Goal: Task Accomplishment & Management: Manage account settings

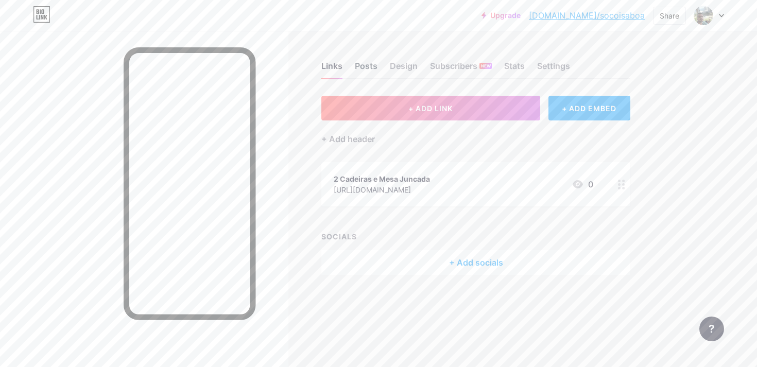
click at [367, 70] on div "Posts" at bounding box center [366, 69] width 23 height 19
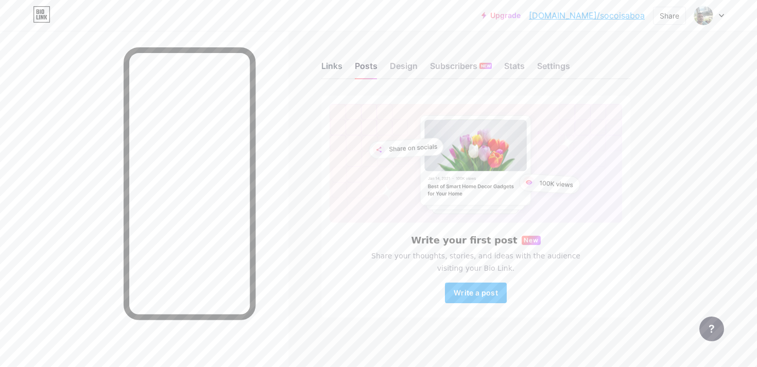
click at [335, 70] on div "Links" at bounding box center [332, 69] width 21 height 19
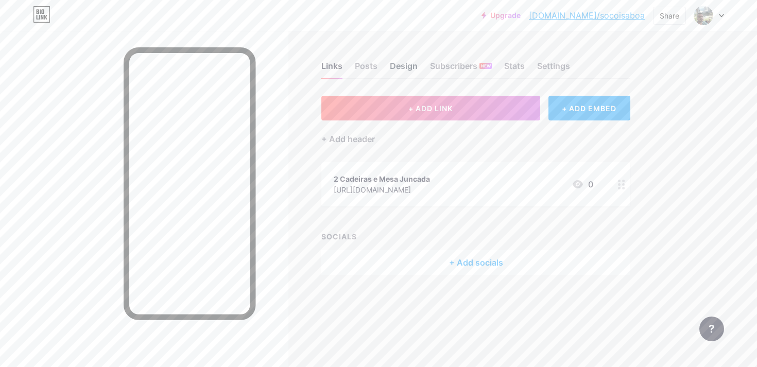
click at [408, 68] on div "Design" at bounding box center [404, 69] width 28 height 19
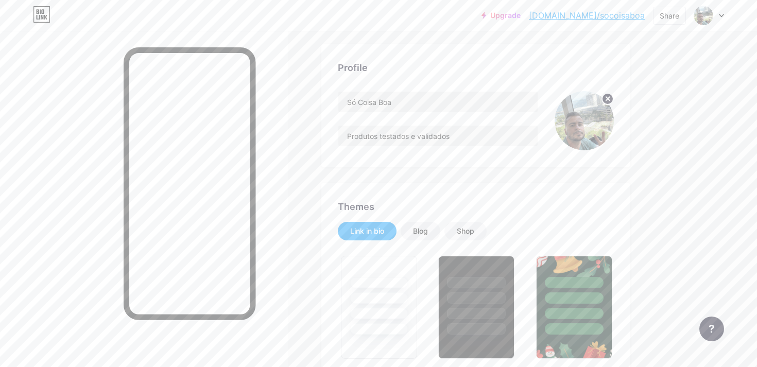
type input "#ffffff"
type input "#000000"
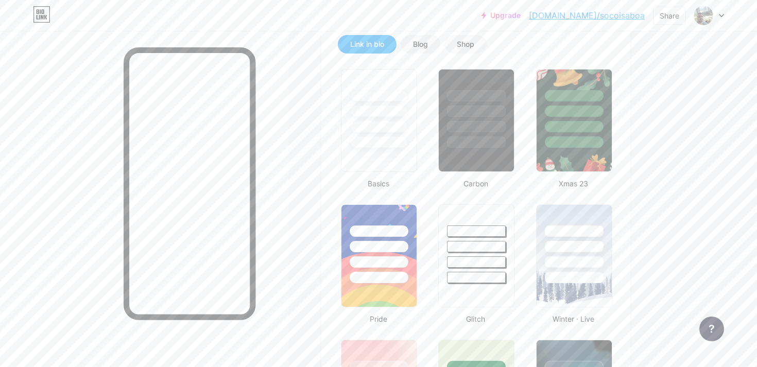
scroll to position [244, 0]
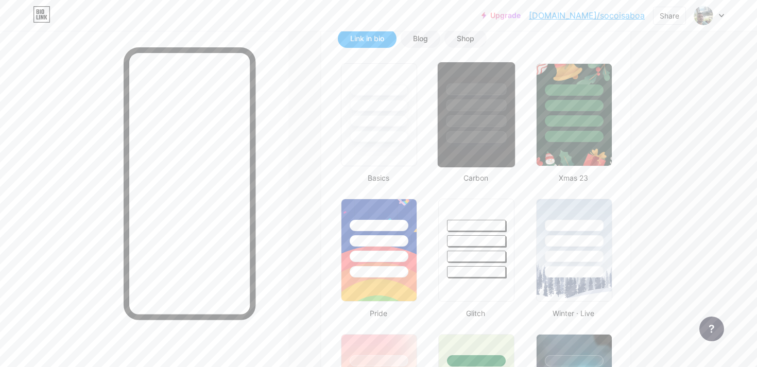
click at [463, 138] on div at bounding box center [477, 137] width 60 height 12
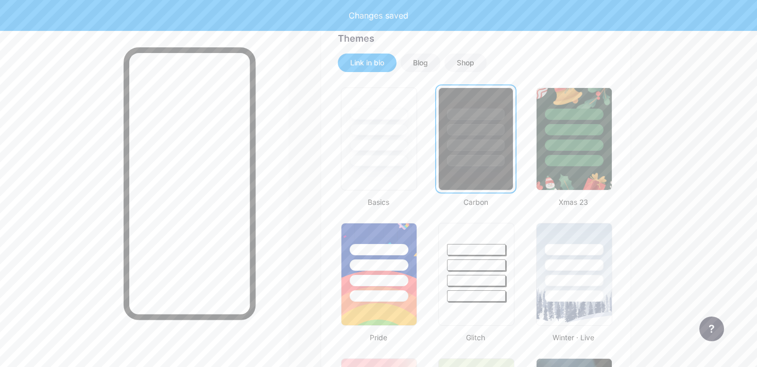
scroll to position [238, 0]
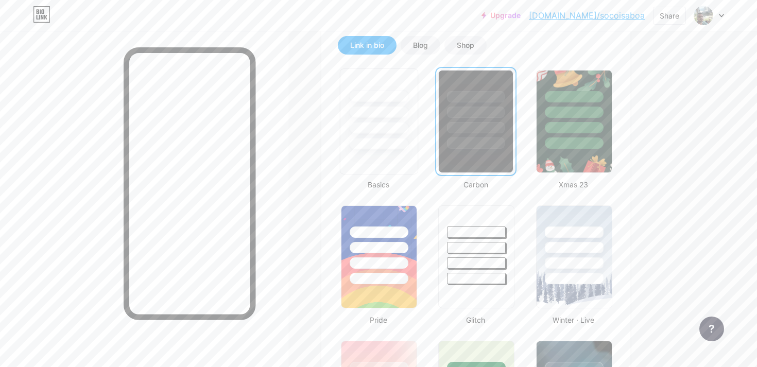
click at [395, 141] on div at bounding box center [379, 144] width 60 height 12
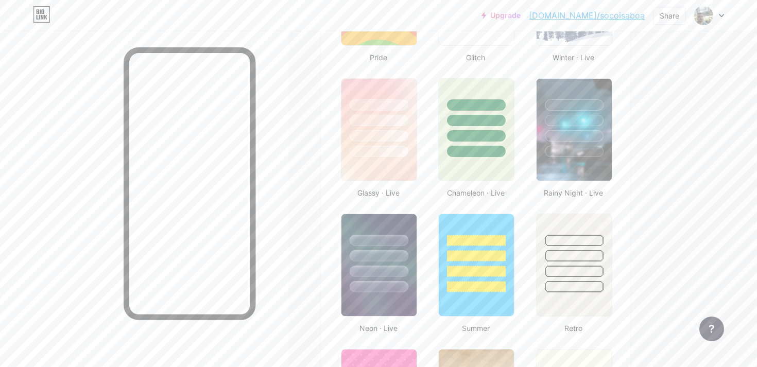
scroll to position [501, 0]
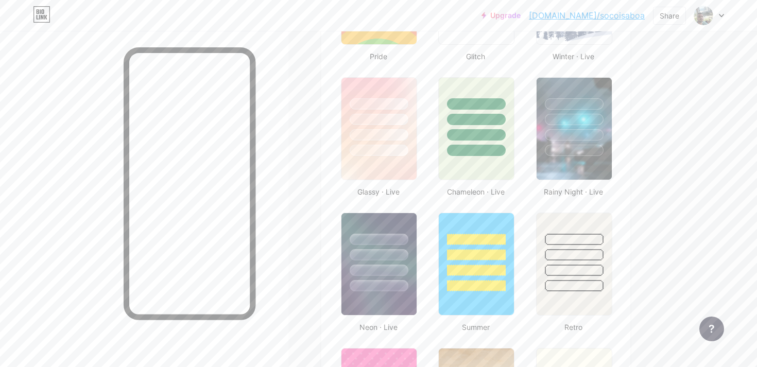
click at [455, 148] on div at bounding box center [476, 150] width 59 height 11
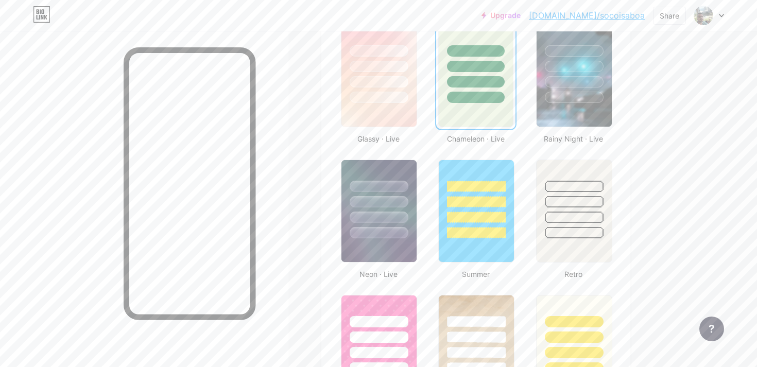
scroll to position [549, 0]
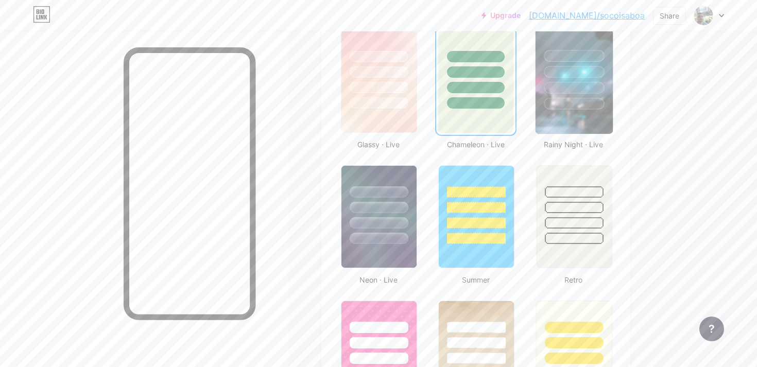
click at [562, 127] on img at bounding box center [573, 81] width 77 height 105
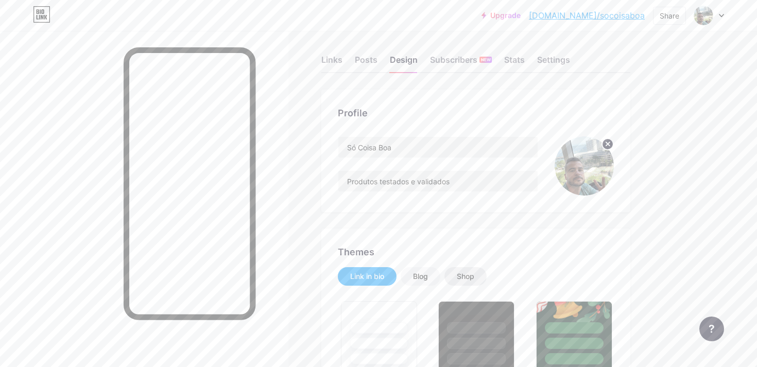
scroll to position [0, 0]
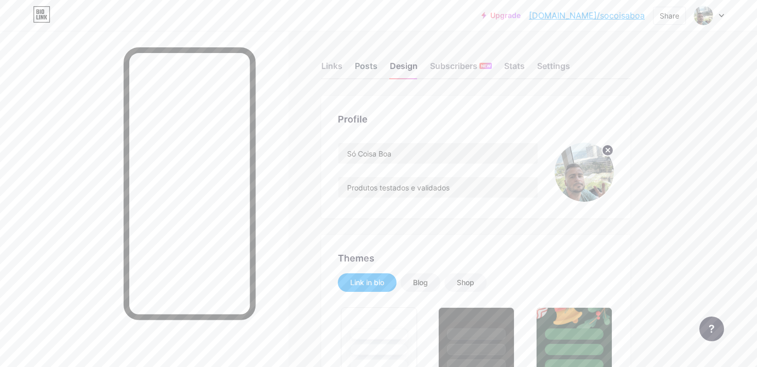
click at [371, 70] on div "Posts" at bounding box center [366, 69] width 23 height 19
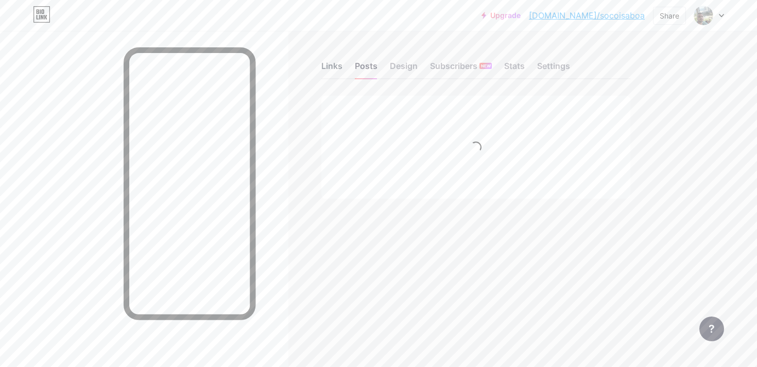
click at [331, 67] on div "Links" at bounding box center [332, 69] width 21 height 19
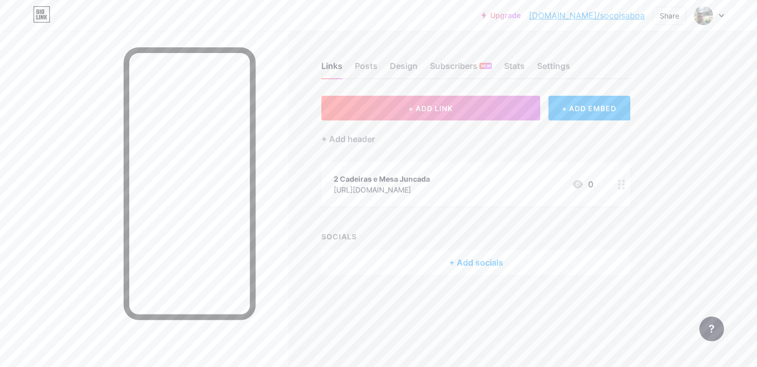
click at [617, 184] on div at bounding box center [622, 184] width 18 height 44
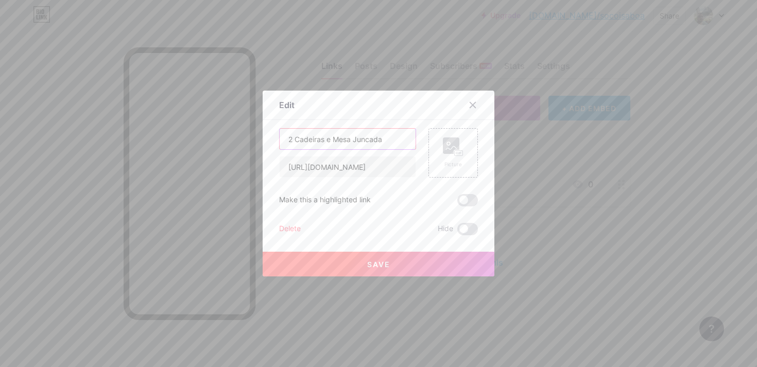
click at [332, 139] on input "2 Cadeiras e Mesa Juncada" at bounding box center [348, 139] width 136 height 21
type input "2 Cadeiras + Mesa Juncada"
click at [462, 151] on rect at bounding box center [459, 153] width 8 height 5
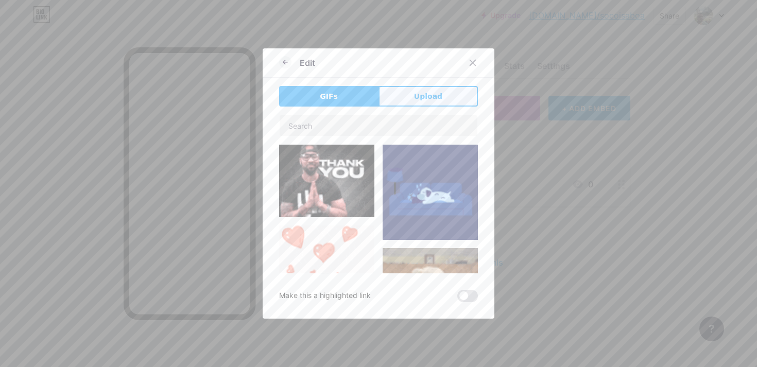
click at [427, 95] on span "Upload" at bounding box center [428, 96] width 28 height 11
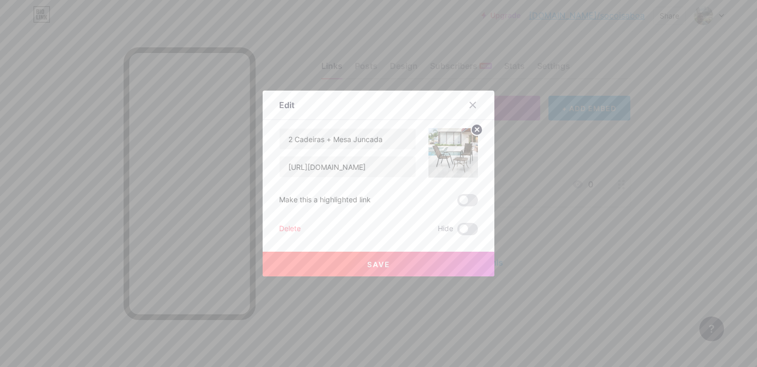
click at [379, 263] on span "Save" at bounding box center [378, 264] width 23 height 9
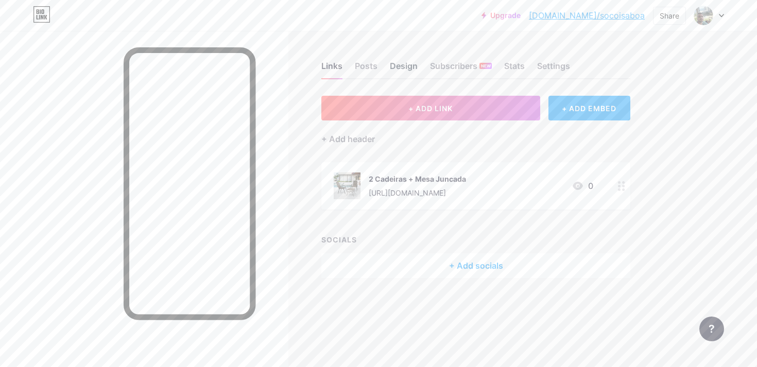
click at [398, 73] on div "Design" at bounding box center [404, 69] width 28 height 19
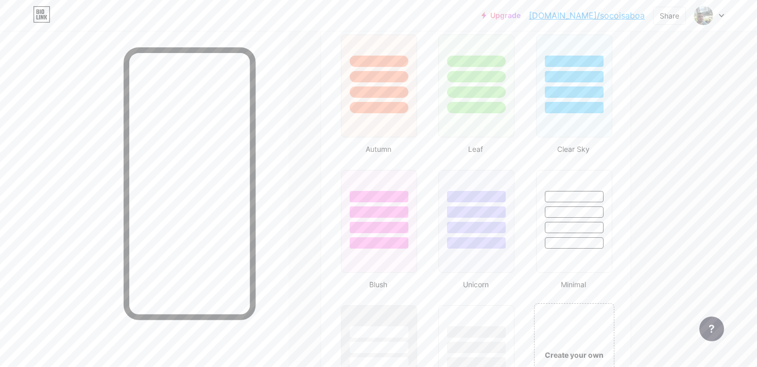
scroll to position [952, 0]
click at [572, 228] on div at bounding box center [574, 227] width 60 height 12
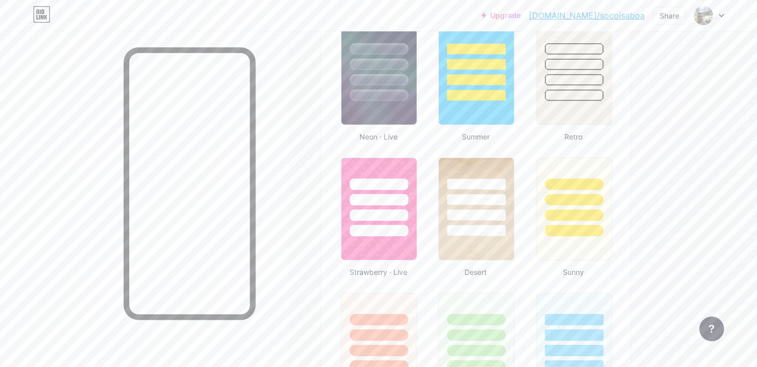
scroll to position [648, 0]
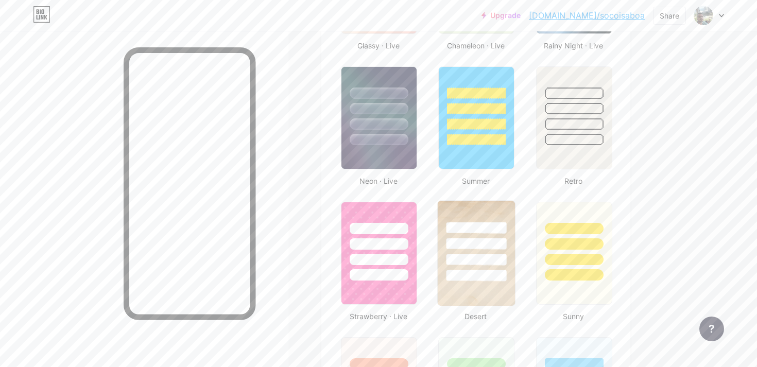
click at [455, 240] on div at bounding box center [477, 244] width 60 height 12
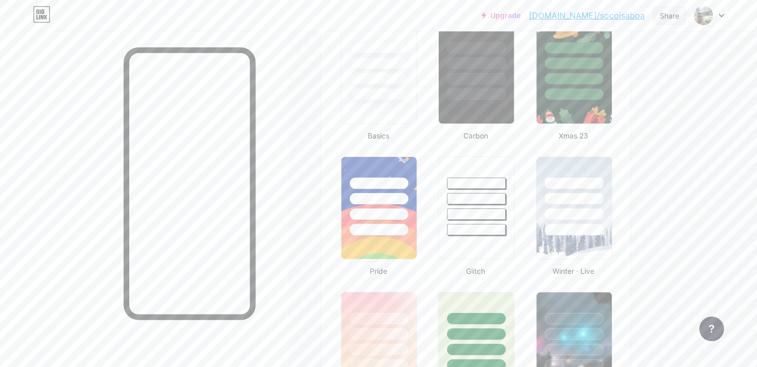
scroll to position [249, 0]
